Goal: Task Accomplishment & Management: Manage account settings

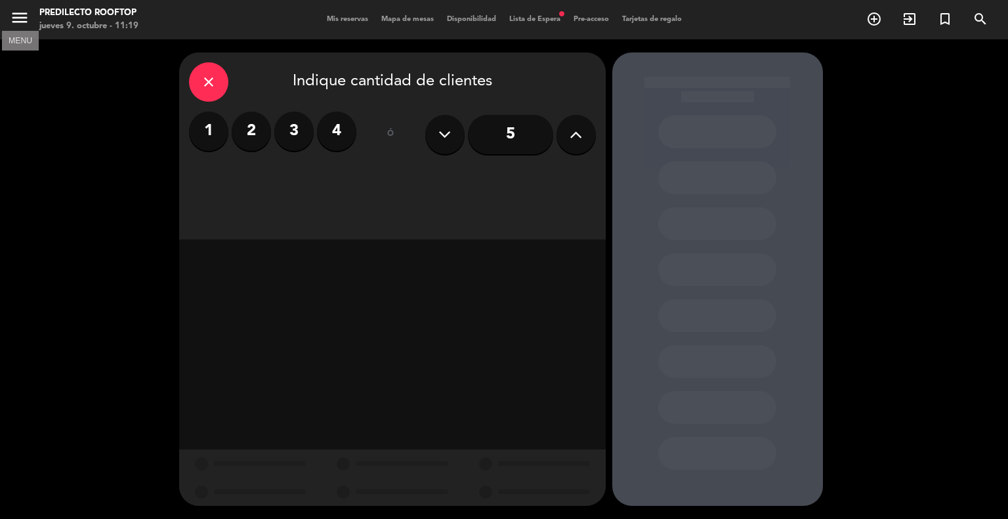
click at [24, 21] on icon "menu" at bounding box center [20, 18] width 20 height 20
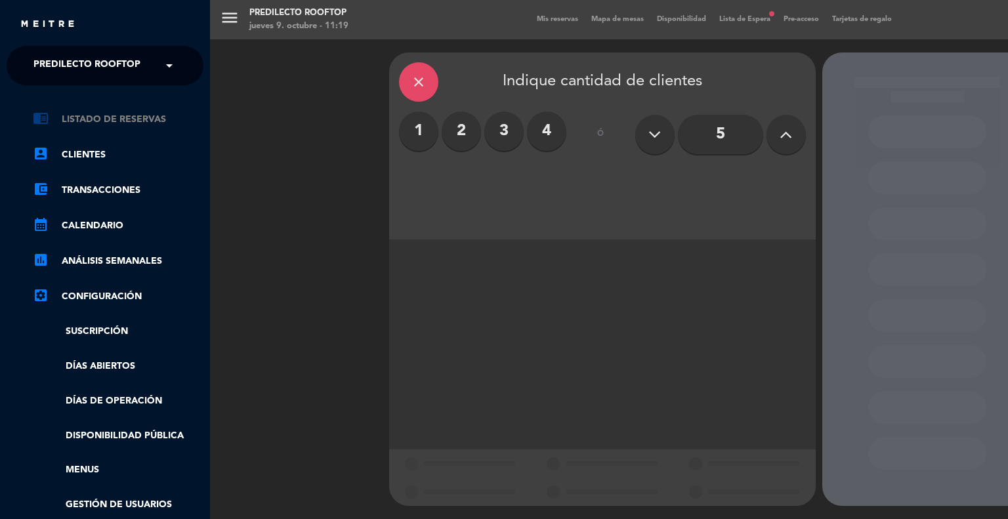
click at [68, 119] on link "chrome_reader_mode Listado de Reservas" at bounding box center [118, 120] width 171 height 16
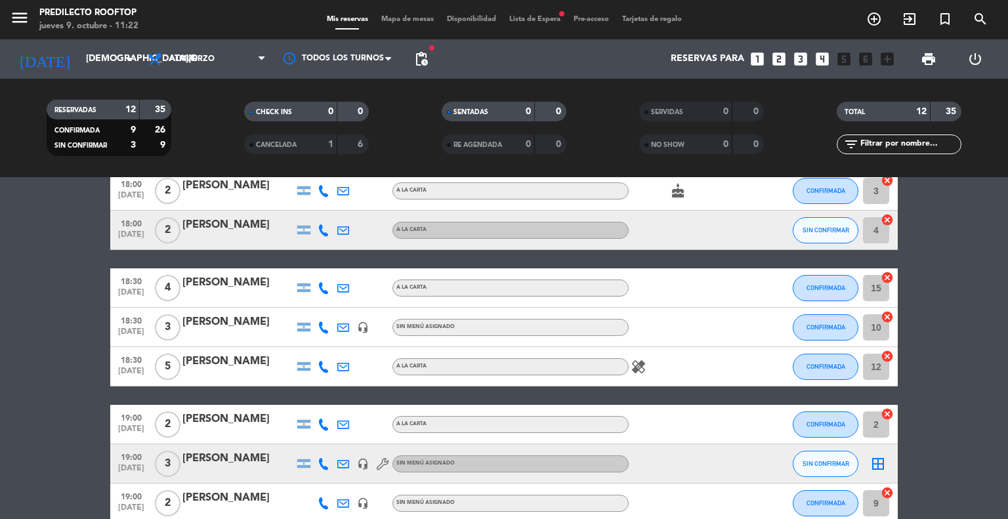
scroll to position [214, 0]
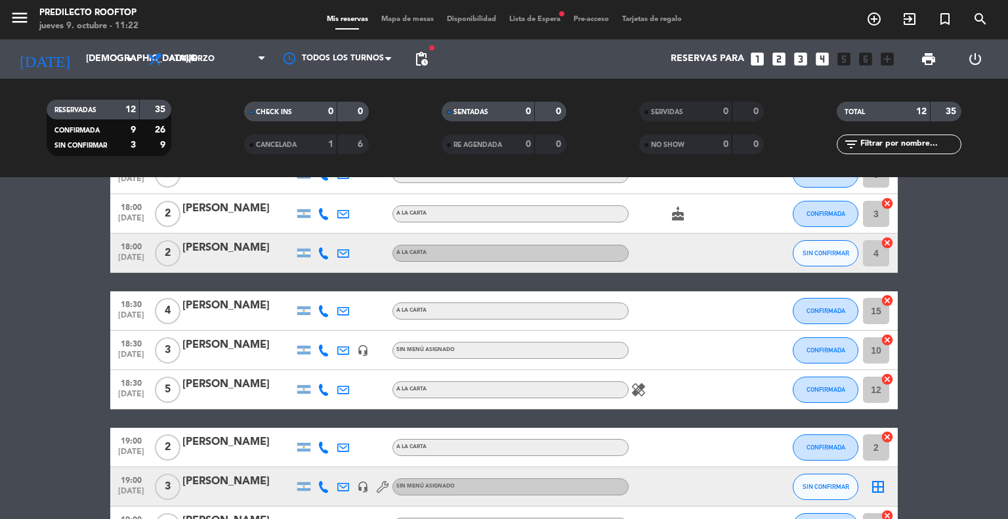
click at [228, 319] on div at bounding box center [238, 319] width 112 height 10
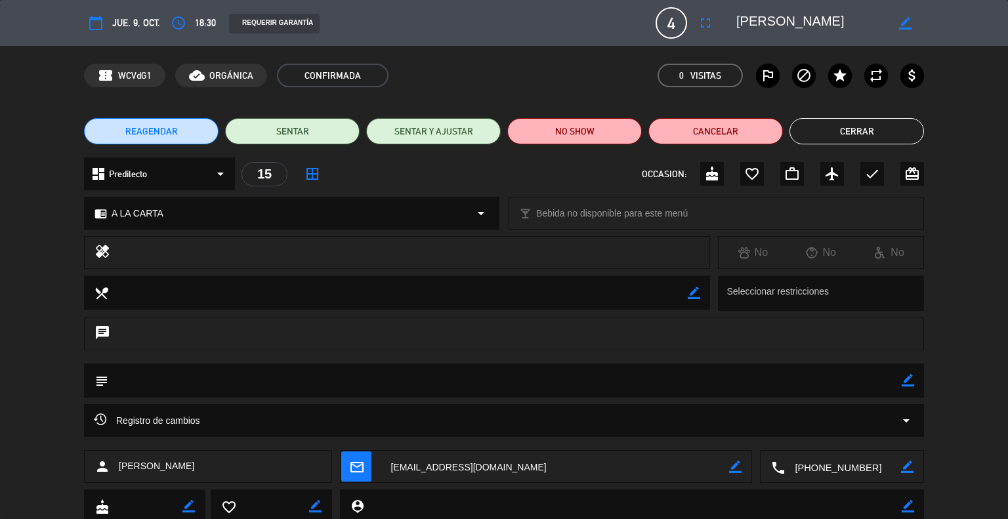
click at [843, 134] on button "Cerrar" at bounding box center [856, 131] width 135 height 26
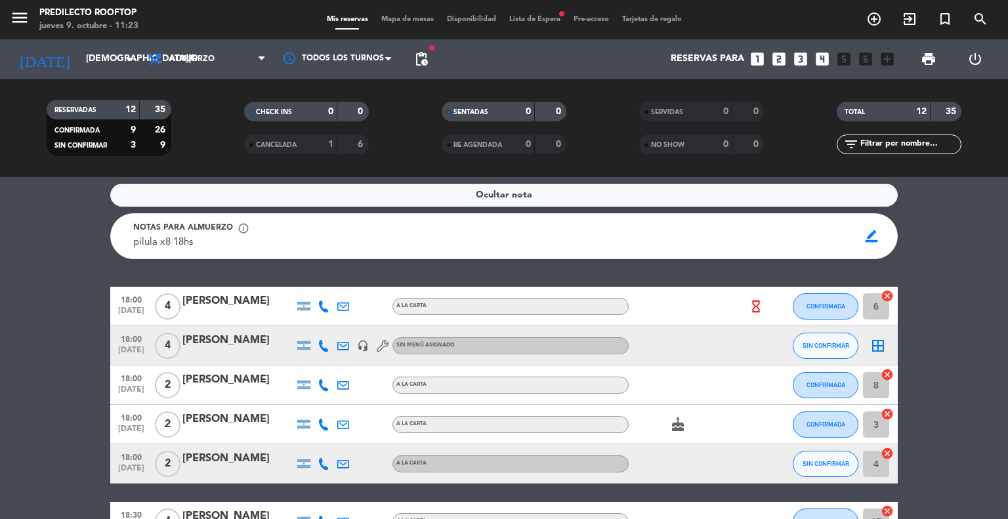
scroll to position [0, 0]
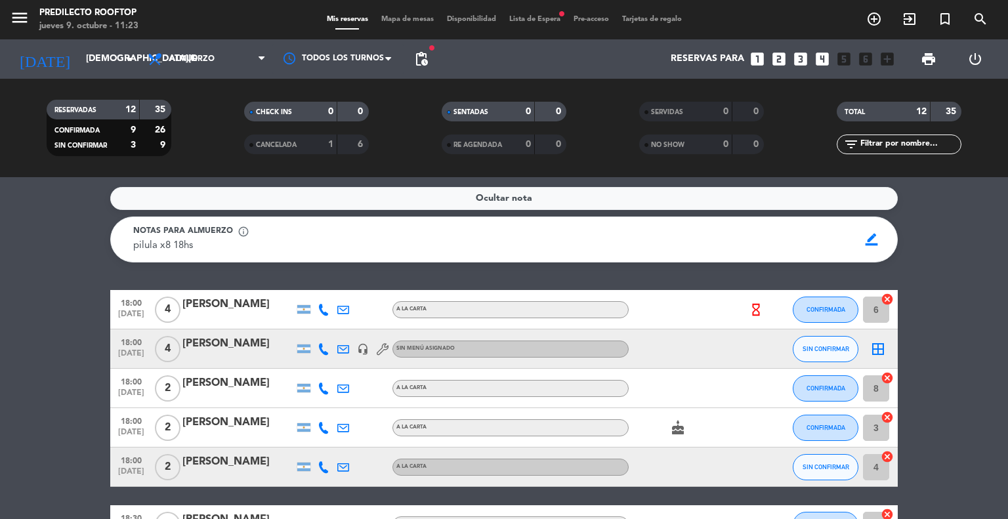
click at [207, 41] on div "Todos los servicios Almuerzo Cena Almuerzo Todos los servicios Almuerzo Cena" at bounding box center [206, 58] width 131 height 39
click at [200, 52] on span "Almuerzo" at bounding box center [206, 59] width 131 height 29
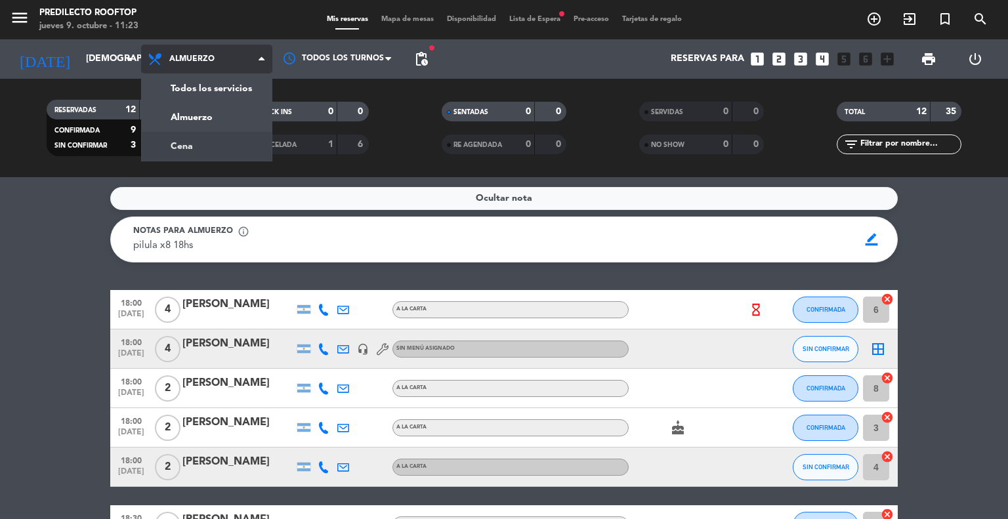
click at [200, 139] on div "menu Predilecto Rooftop [DATE] 9. octubre - 11:23 Mis reservas Mapa de mesas Di…" at bounding box center [504, 88] width 1008 height 177
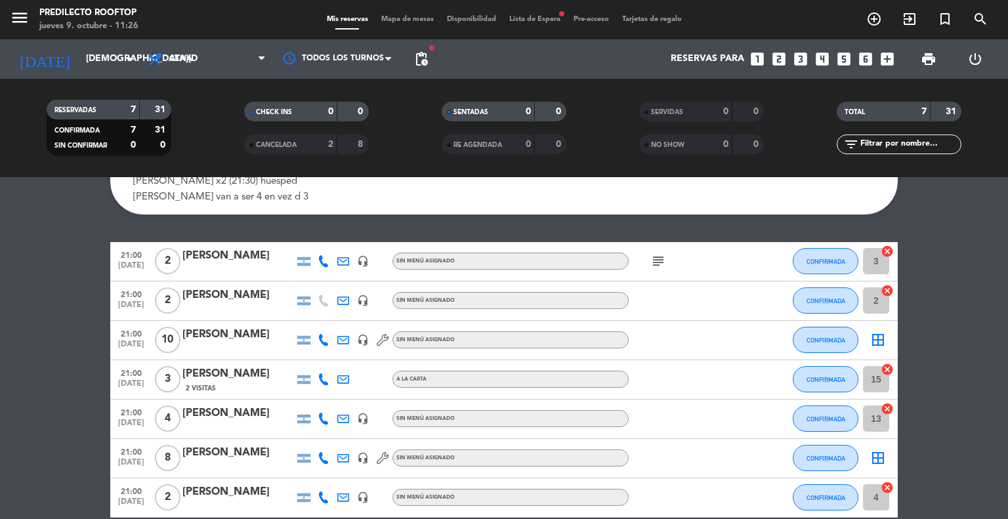
scroll to position [66, 0]
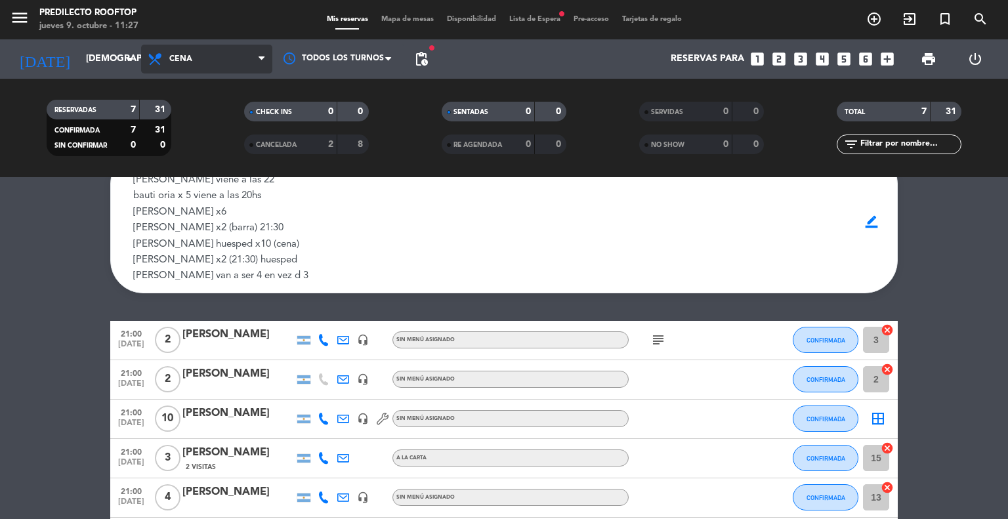
click at [211, 63] on span "Cena" at bounding box center [206, 59] width 131 height 29
click at [210, 122] on div "menu Predilecto Rooftop [DATE] 9. octubre - 11:27 Mis reservas Mapa de mesas Di…" at bounding box center [504, 88] width 1008 height 177
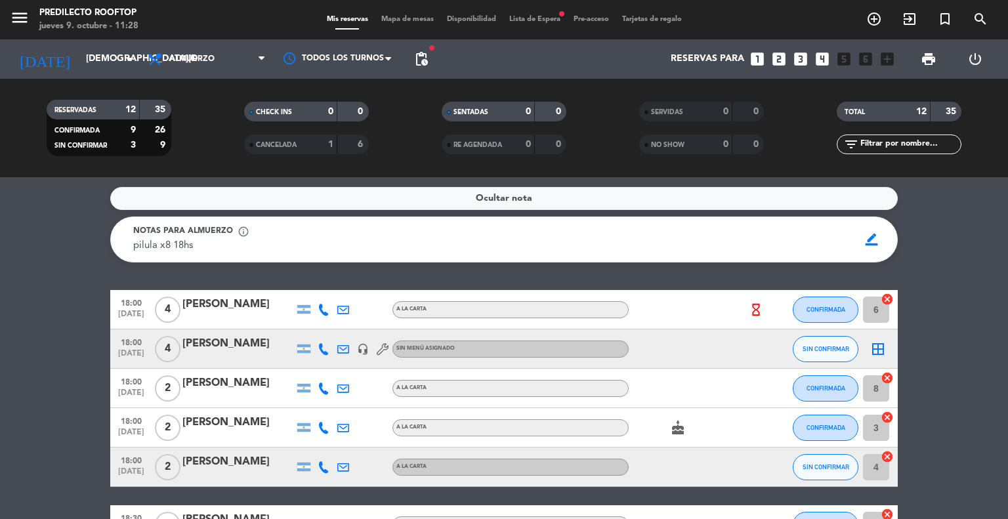
scroll to position [0, 0]
click at [554, 22] on span "Lista de Espera fiber_manual_record" at bounding box center [535, 19] width 64 height 7
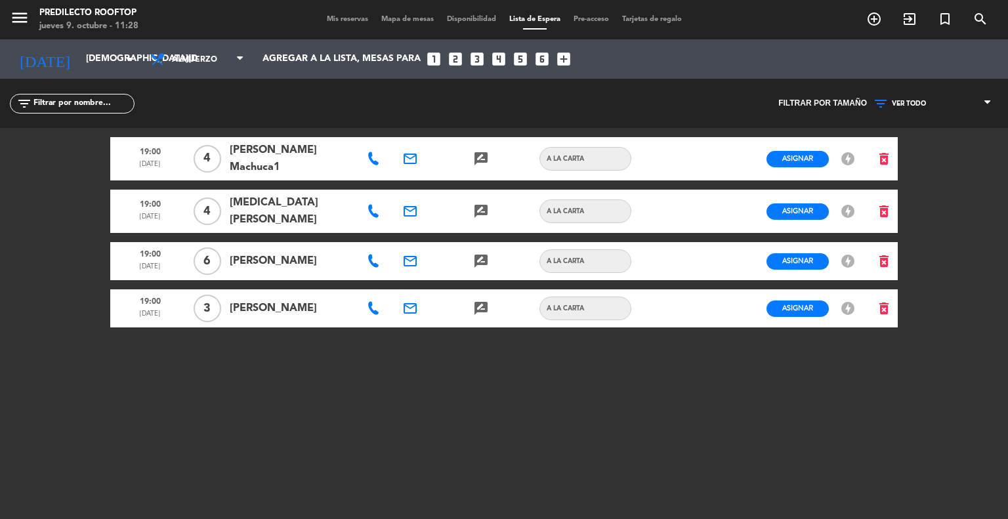
click at [359, 16] on span "Mis reservas" at bounding box center [347, 19] width 54 height 7
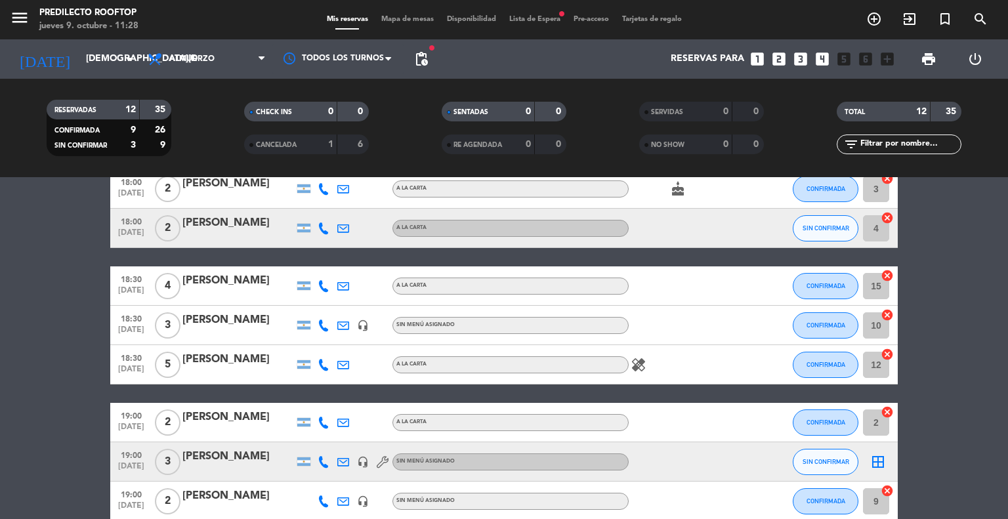
scroll to position [328, 0]
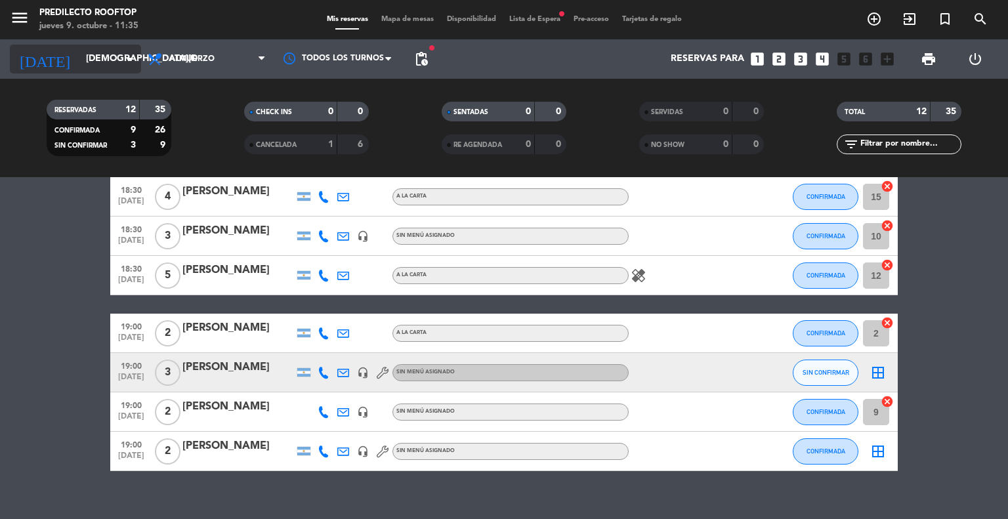
click at [94, 49] on input "[DEMOGRAPHIC_DATA][DATE]" at bounding box center [141, 59] width 125 height 24
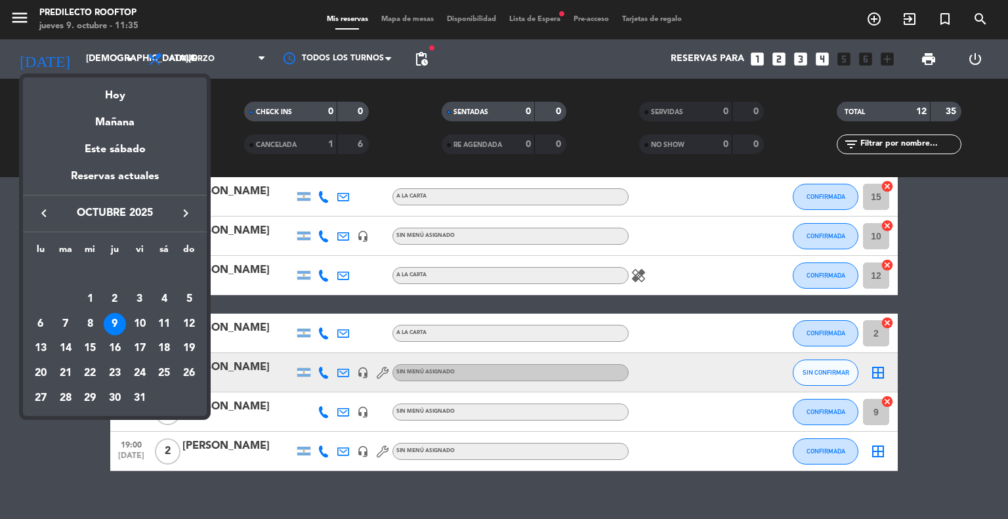
click at [256, 50] on div at bounding box center [504, 259] width 1008 height 519
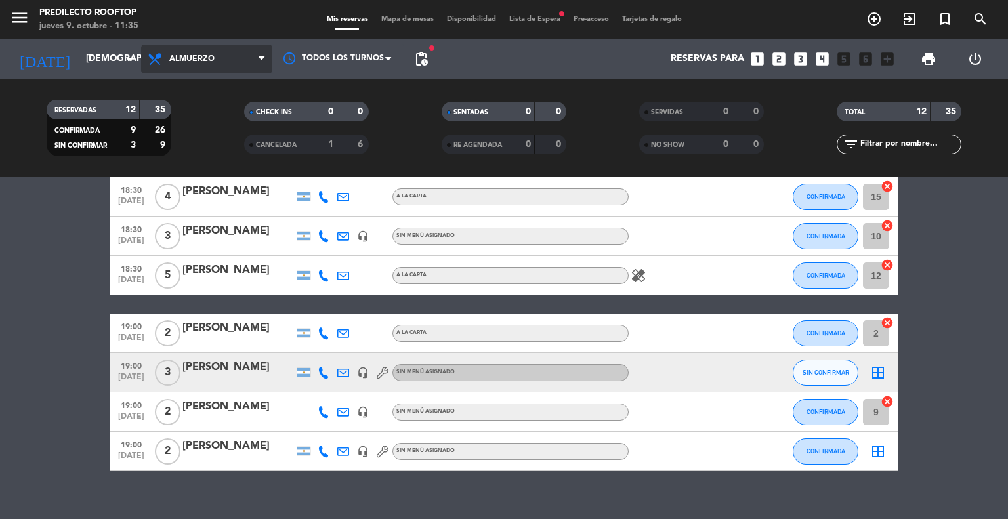
click at [253, 55] on span "Almuerzo" at bounding box center [206, 59] width 131 height 29
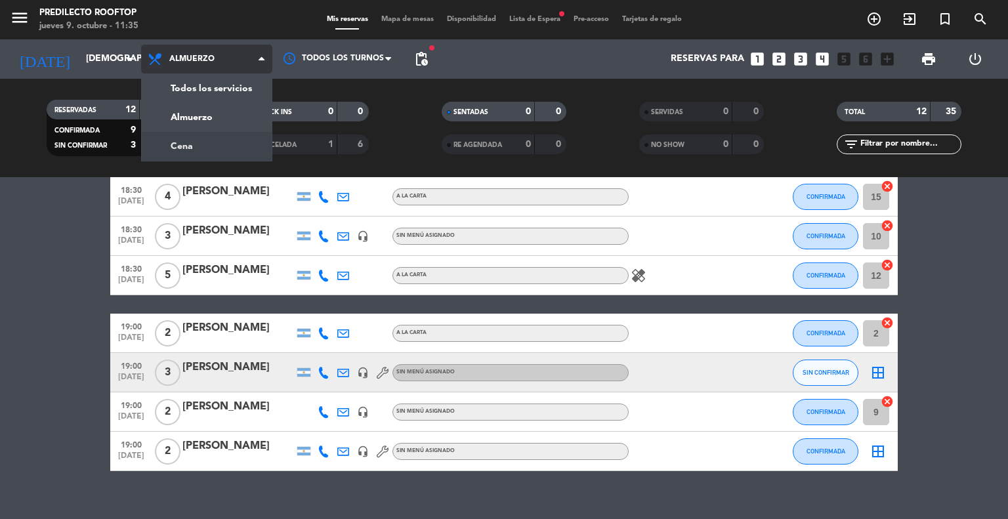
click at [236, 149] on div "menu Predilecto Rooftop [DATE] 9. octubre - 11:35 Mis reservas Mapa de mesas Di…" at bounding box center [504, 88] width 1008 height 177
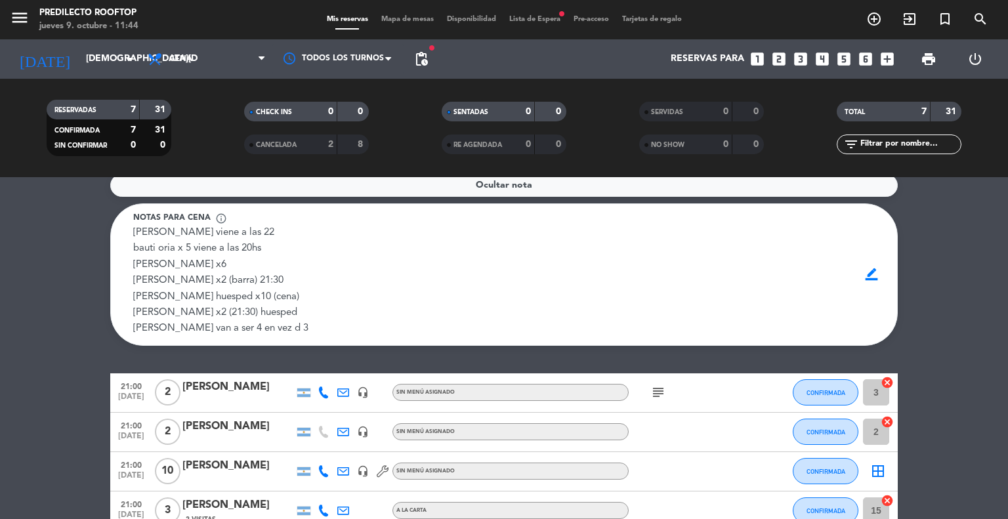
scroll to position [0, 0]
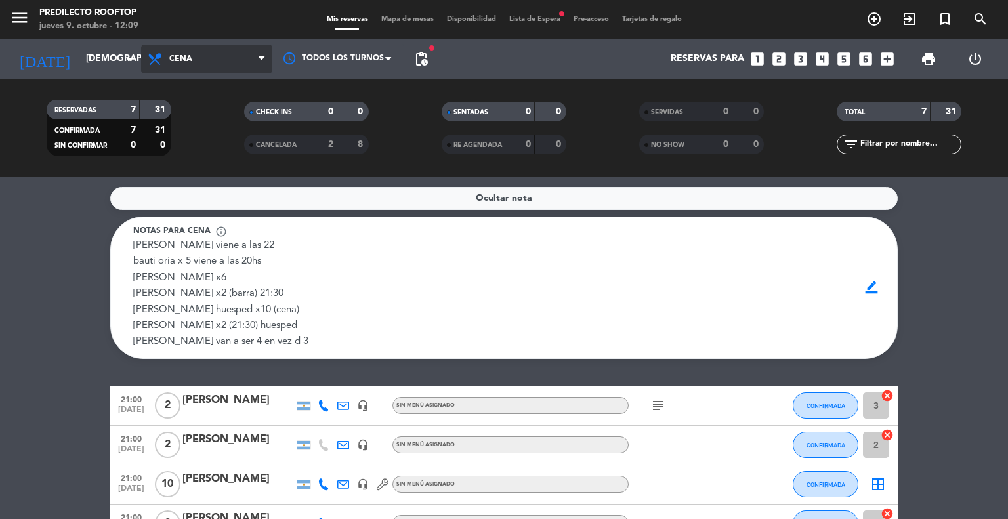
click at [257, 63] on span "Cena" at bounding box center [206, 59] width 131 height 29
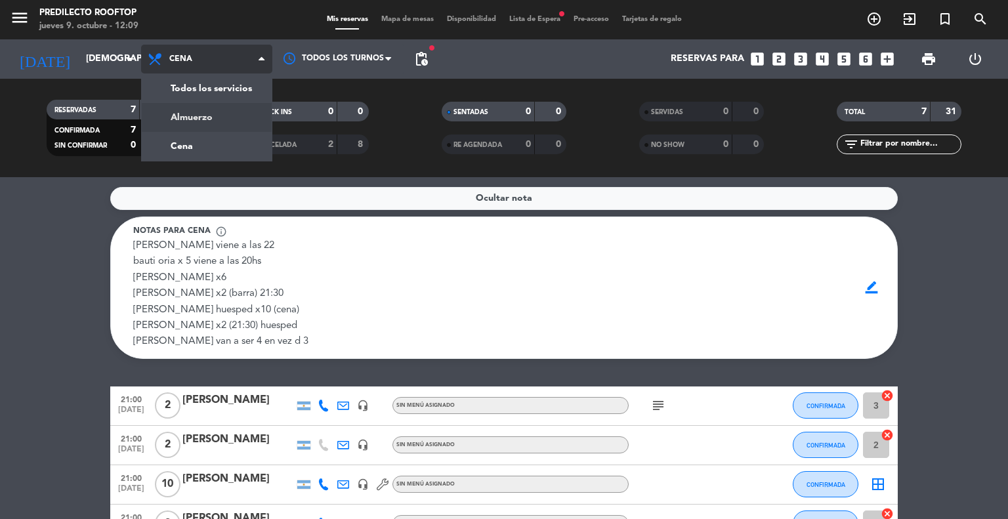
click at [228, 107] on div "menu Predilecto Rooftop [DATE] 9. octubre - 12:09 Mis reservas Mapa de mesas Di…" at bounding box center [504, 88] width 1008 height 177
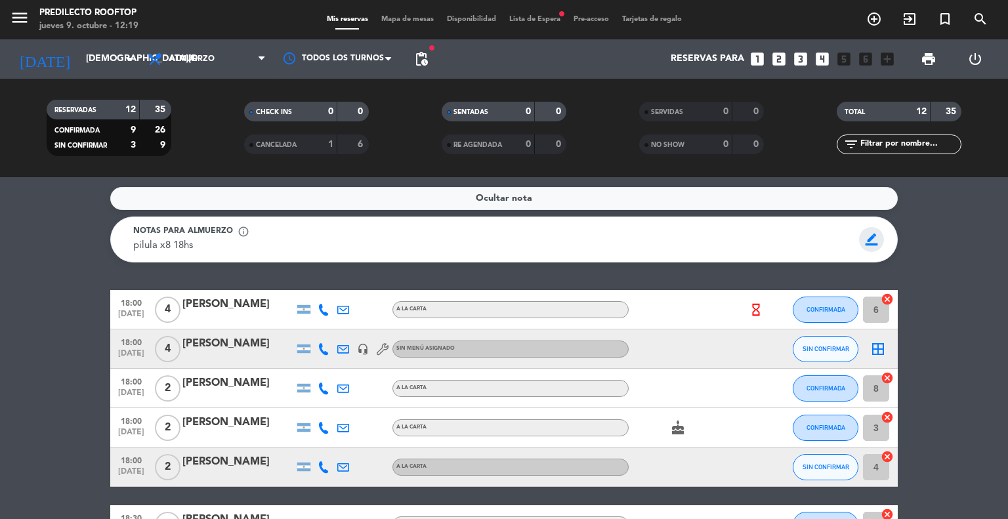
click at [878, 241] on span "border_color" at bounding box center [872, 239] width 26 height 25
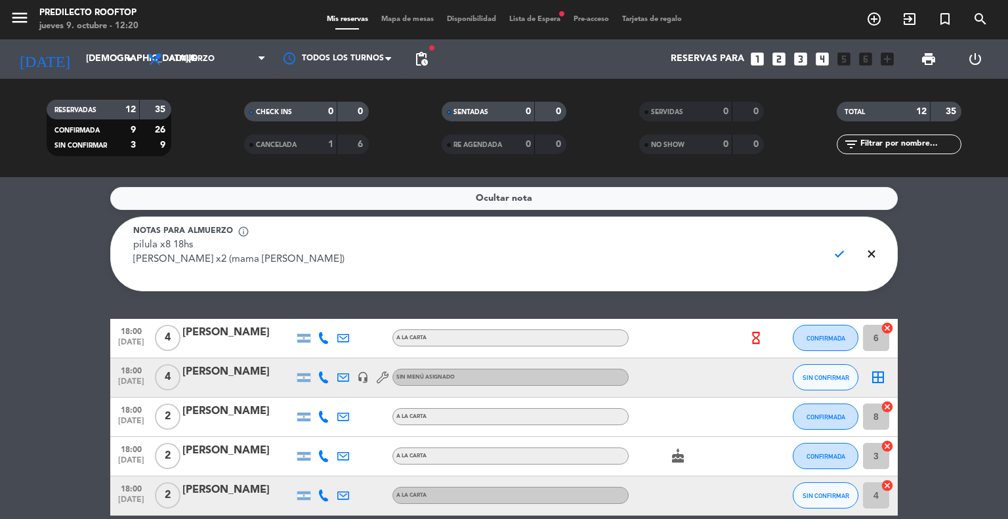
paste textarea "[MEDICAL_DATA][PERSON_NAME] [PERSON_NAME] [PERSON_NAME]"
type textarea "pilula x8 18hs [PERSON_NAME] x2 (mama [PERSON_NAME]) [MEDICAL_DATA][PERSON_NAME…"
click at [845, 256] on span "check" at bounding box center [840, 253] width 26 height 25
